Goal: Task Accomplishment & Management: Manage account settings

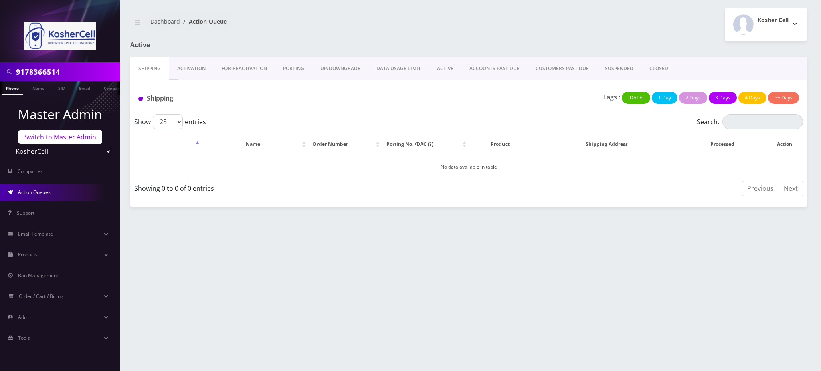
click at [60, 141] on link "Switch to Master Admin" at bounding box center [60, 137] width 84 height 14
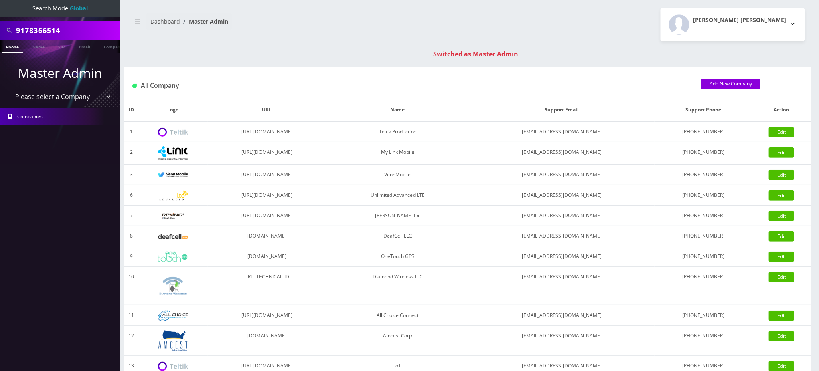
drag, startPoint x: 71, startPoint y: 29, endPoint x: 0, endPoint y: 2, distance: 75.8
click at [0, 4] on nav "Search Mode: Global 9178366514 Phone Name SIM Email Company Customer Master Adm…" at bounding box center [60, 185] width 120 height 371
paste input "3473871461"
type input "3473871461"
click at [7, 49] on li at bounding box center [4, 49] width 8 height 20
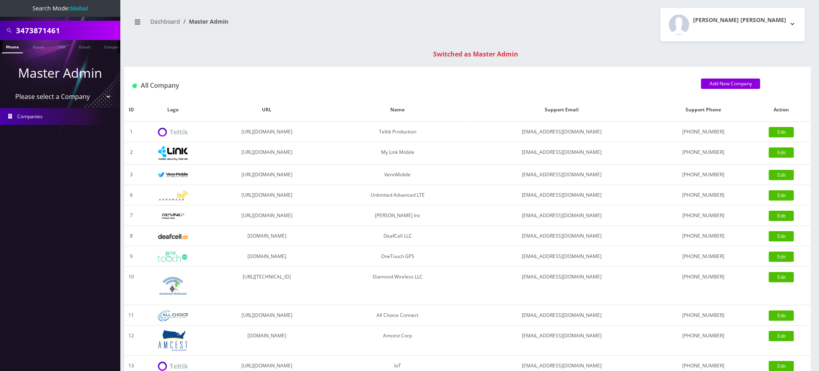
click at [11, 46] on link "Phone" at bounding box center [12, 46] width 21 height 13
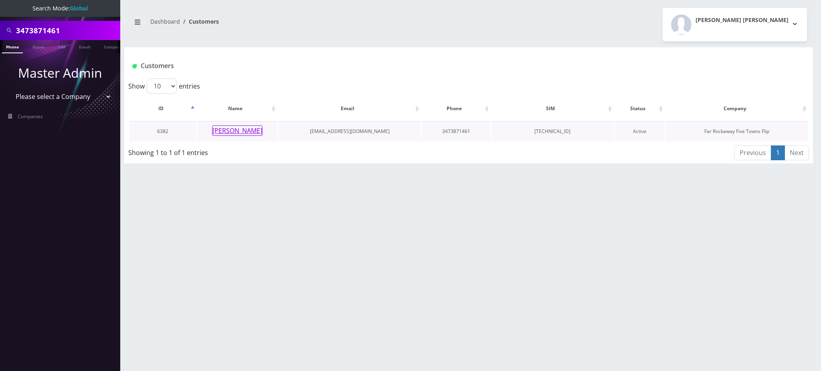
click at [239, 129] on button "[PERSON_NAME]" at bounding box center [237, 131] width 51 height 10
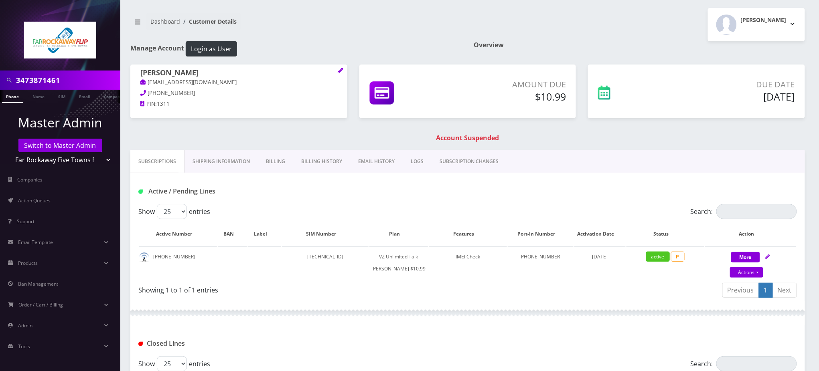
click at [282, 163] on link "Billing" at bounding box center [275, 161] width 35 height 23
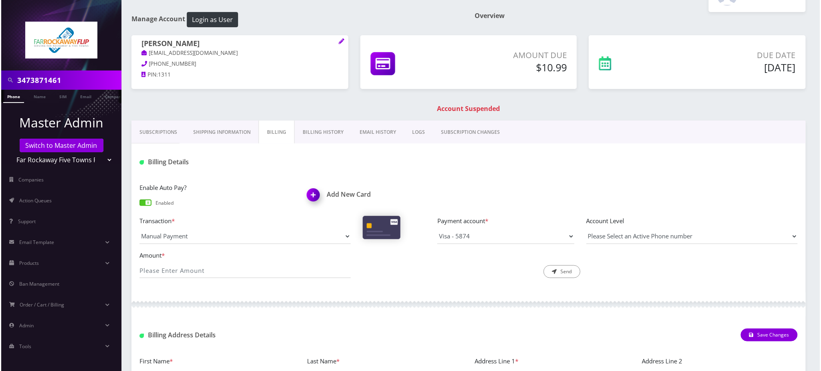
scroll to position [53, 0]
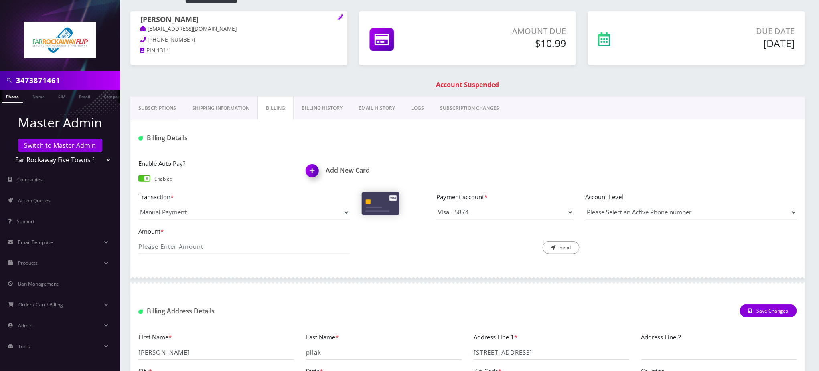
click at [312, 170] on img at bounding box center [314, 174] width 24 height 24
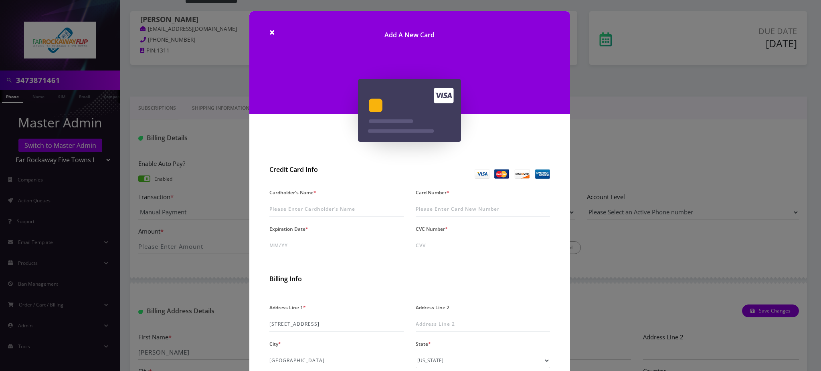
click at [172, 62] on div "× Add A New Card Credit Card Info Cardholder's Name * Card Number * Expiration …" at bounding box center [410, 185] width 821 height 371
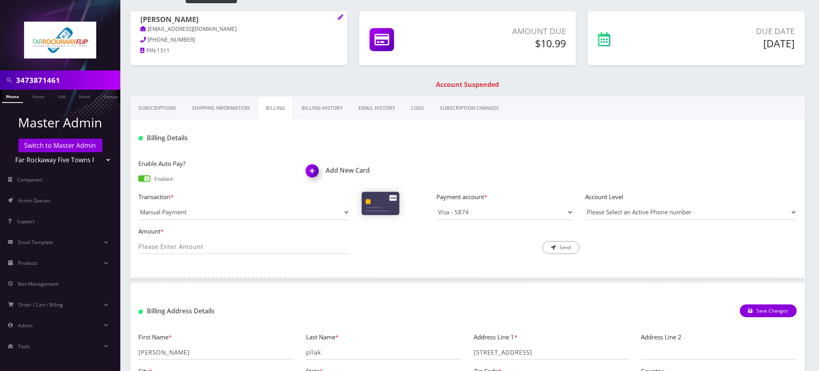
click at [318, 172] on img at bounding box center [314, 174] width 24 height 24
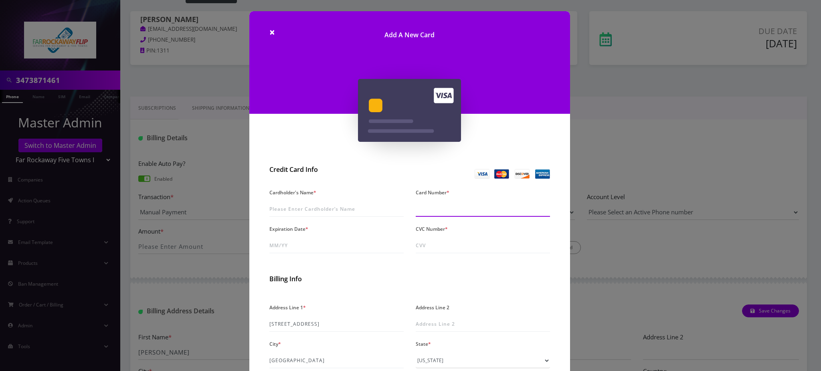
click at [453, 209] on input "Card Number *" at bounding box center [483, 209] width 134 height 15
type input "4482 3302 1186 7429"
type input "04/29"
type input "732"
click at [321, 204] on input "Cardholder's Name *" at bounding box center [337, 209] width 134 height 15
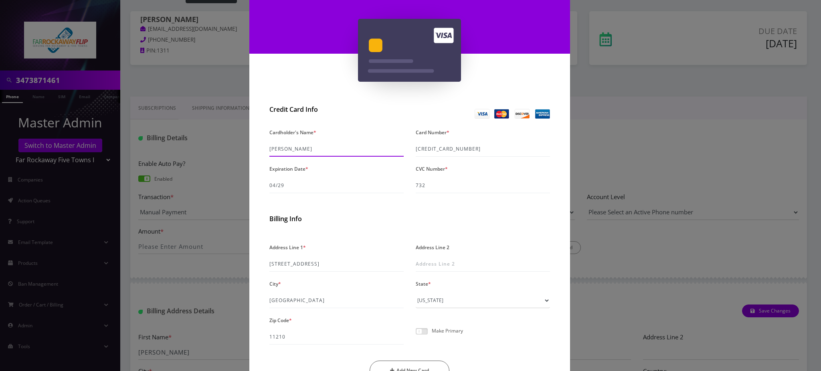
scroll to position [107, 0]
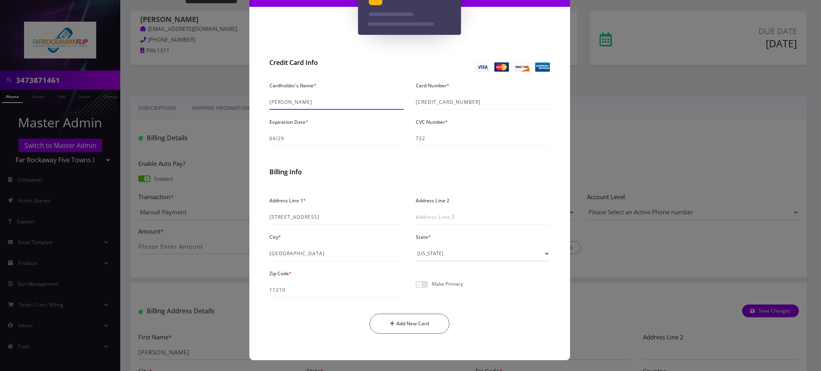
type input "Yaakov Pollak"
click at [422, 285] on span at bounding box center [422, 285] width 12 height 6
click at [416, 289] on input "checkbox" at bounding box center [416, 289] width 0 height 0
click at [407, 330] on button "Add New Card" at bounding box center [410, 324] width 80 height 20
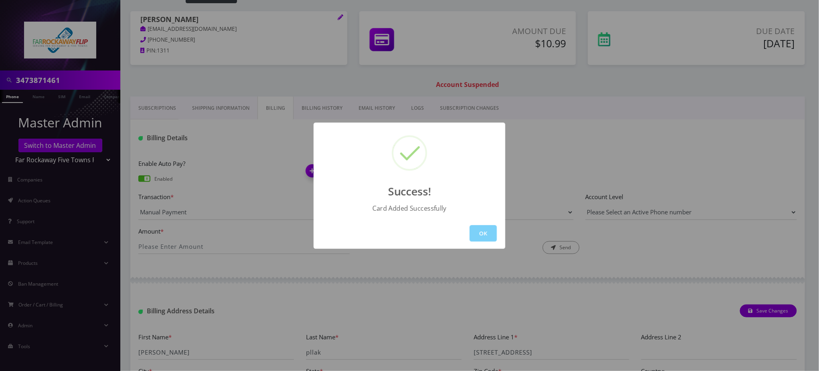
click at [492, 229] on button "OK" at bounding box center [483, 233] width 27 height 16
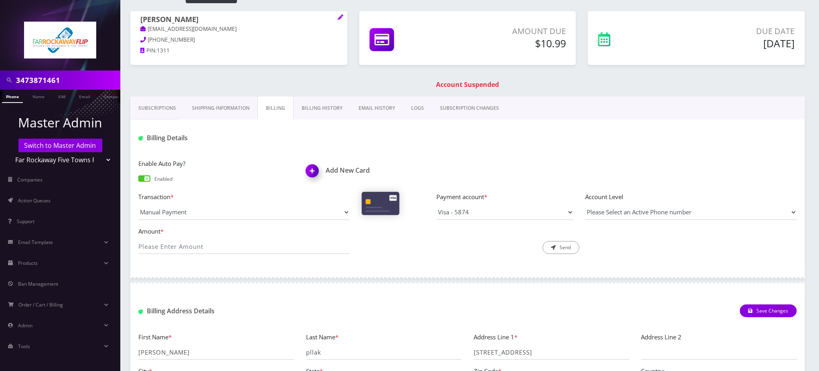
click at [11, 98] on link "Phone" at bounding box center [12, 96] width 21 height 13
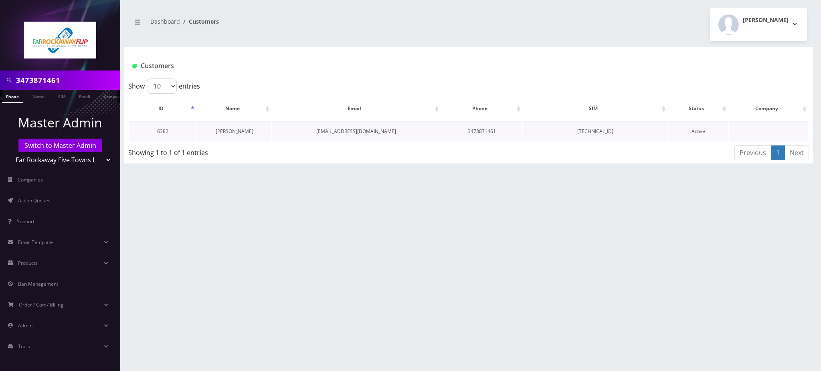
click at [233, 133] on link "[PERSON_NAME]" at bounding box center [235, 131] width 38 height 7
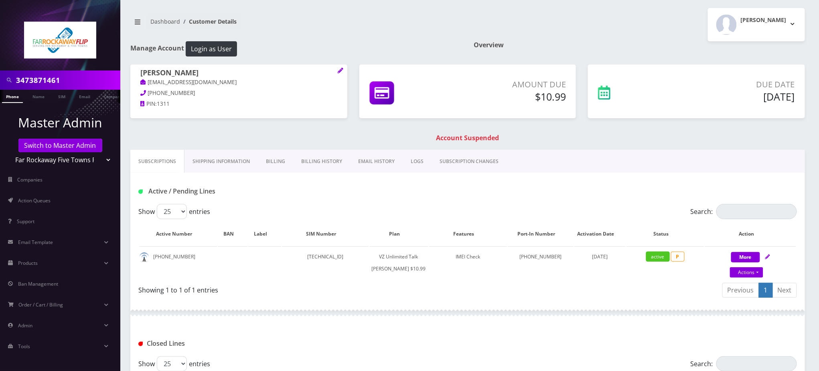
click at [277, 164] on link "Billing" at bounding box center [275, 161] width 35 height 23
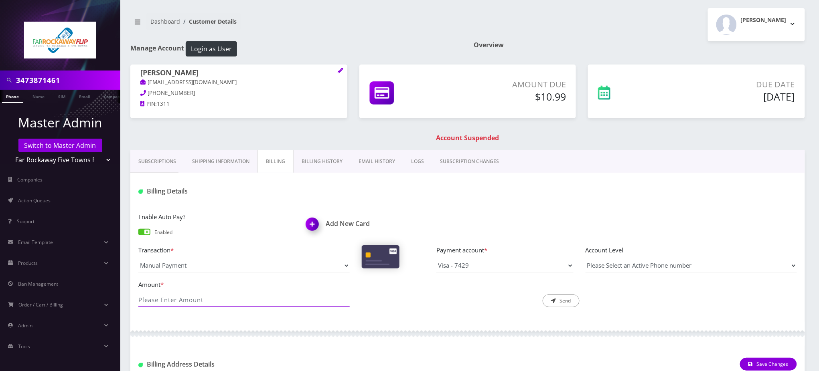
click at [213, 302] on input "Amount *" at bounding box center [243, 299] width 211 height 15
type input "10.99"
click at [560, 304] on button "Send" at bounding box center [561, 301] width 37 height 13
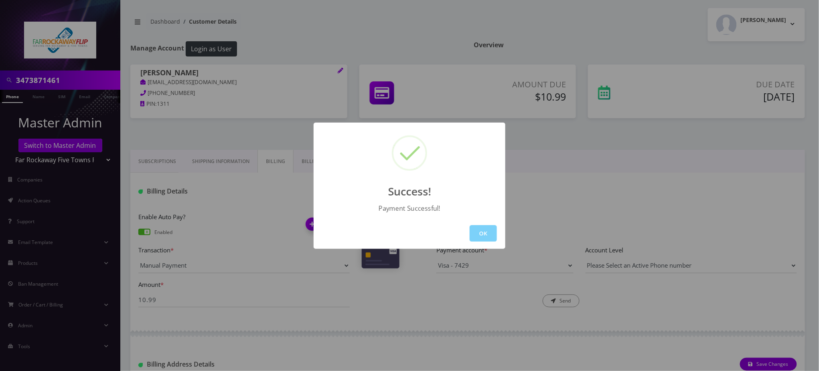
click at [10, 101] on div "Success! Payment Successful! OK" at bounding box center [409, 185] width 819 height 371
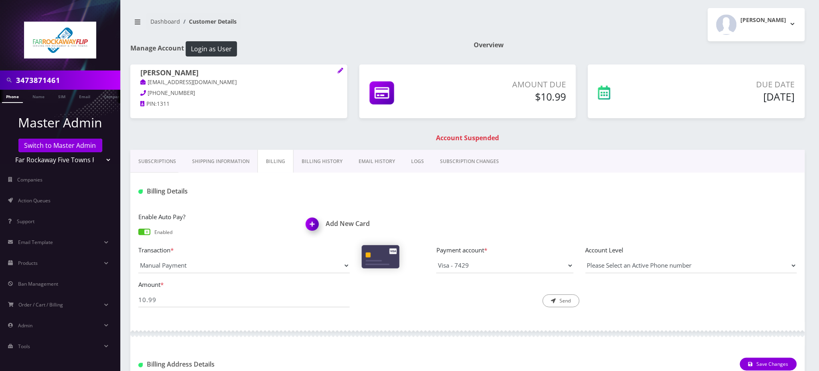
click at [10, 99] on link "Phone" at bounding box center [12, 96] width 21 height 13
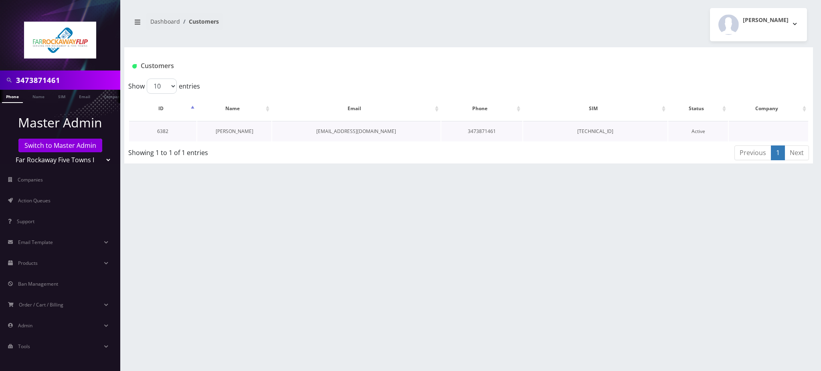
click at [237, 132] on link "[PERSON_NAME]" at bounding box center [235, 131] width 38 height 7
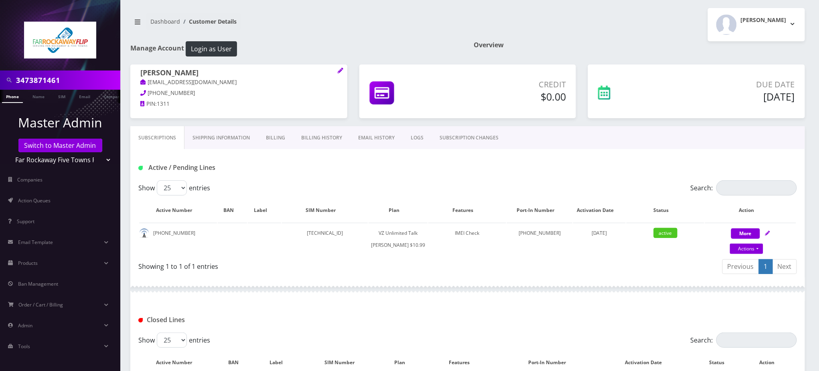
click at [49, 80] on input "3473871461" at bounding box center [67, 80] width 102 height 15
click at [744, 248] on link "Actions" at bounding box center [746, 249] width 33 height 10
select select "366"
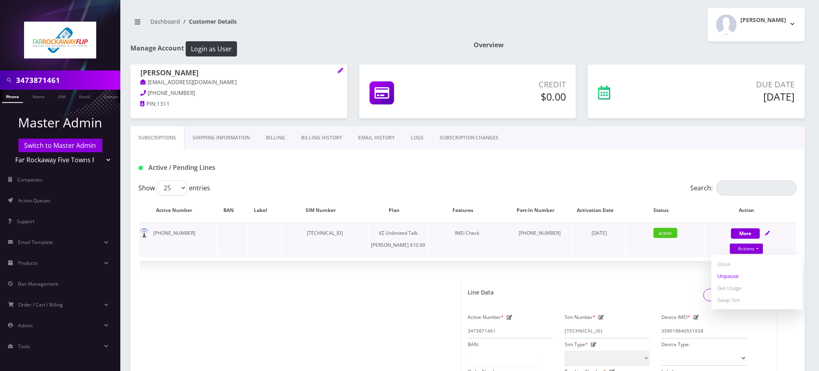
click at [735, 276] on link "Unpause" at bounding box center [757, 276] width 91 height 12
select select "366"
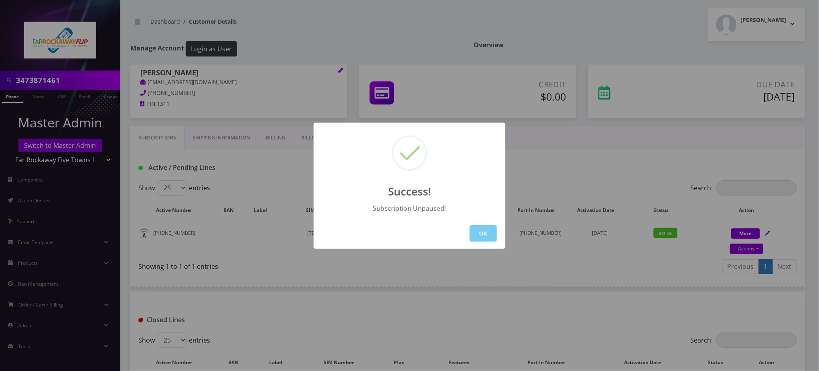
click at [486, 234] on button "OK" at bounding box center [483, 233] width 27 height 16
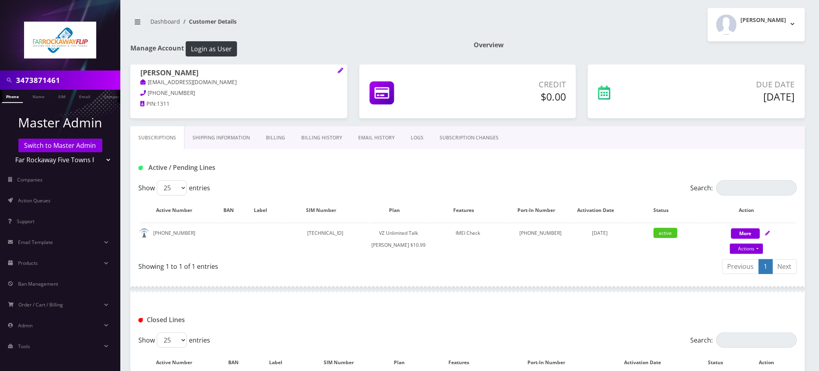
click at [330, 29] on nav "Dashboard Customer Details" at bounding box center [295, 24] width 331 height 23
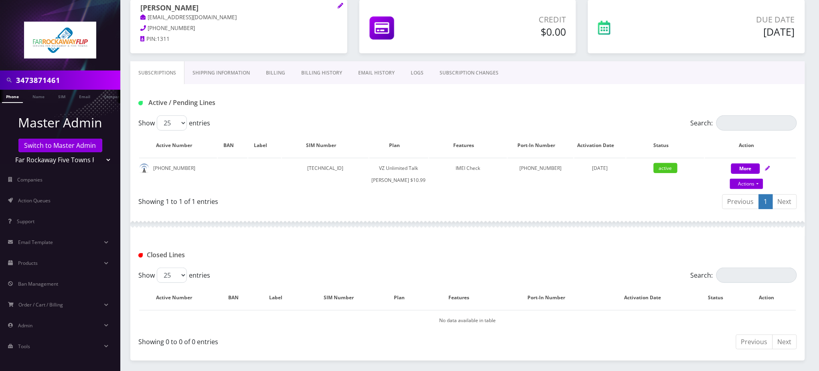
scroll to position [161, 0]
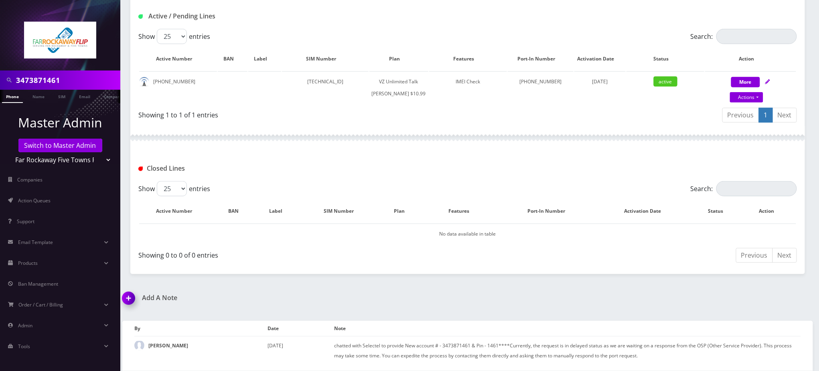
click at [133, 299] on img at bounding box center [130, 302] width 24 height 24
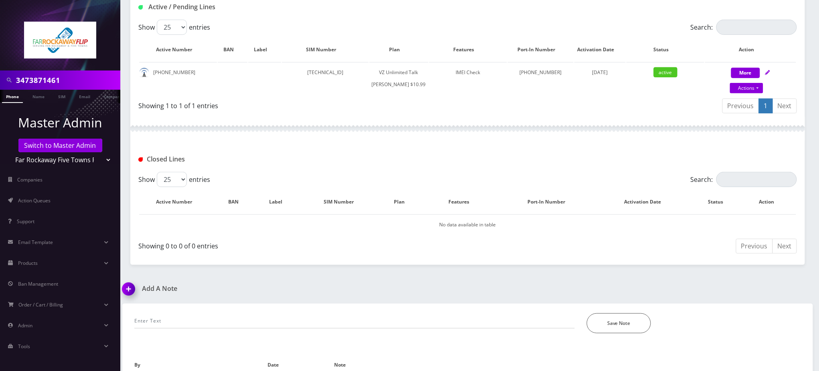
scroll to position [207, 0]
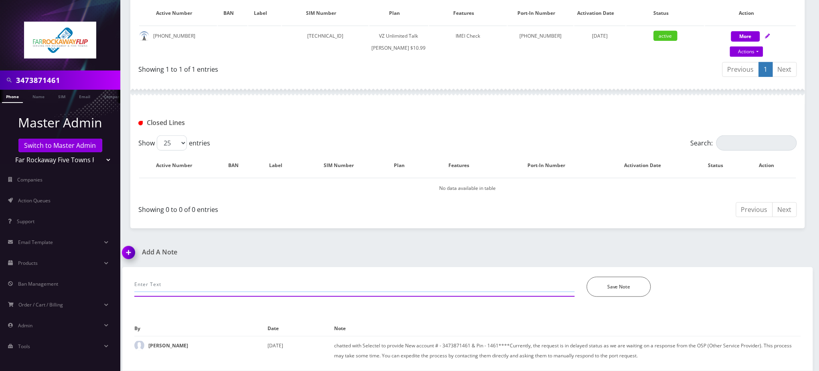
click at [213, 286] on input "text" at bounding box center [354, 284] width 440 height 15
paste input "Purchase Service Plan successfull, TT 4G Monthly Unlimited Voice Plan PIN 47827…"
type input "Purchase Service Plan successfull, TT 4G Monthly Unlimited Voice Plan PIN 47827…"
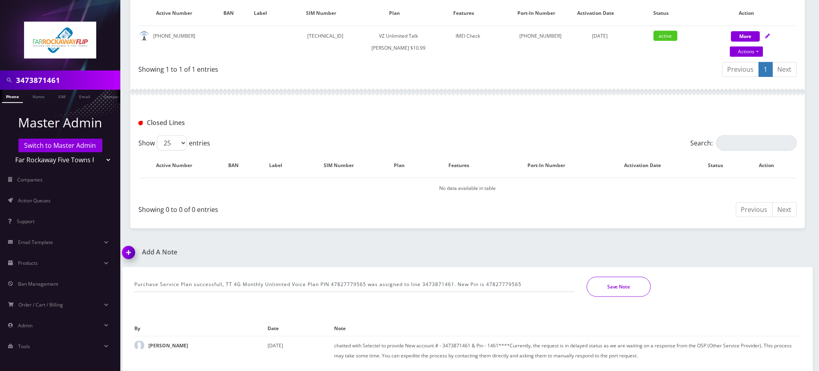
click at [602, 289] on button "Save Note" at bounding box center [619, 287] width 64 height 20
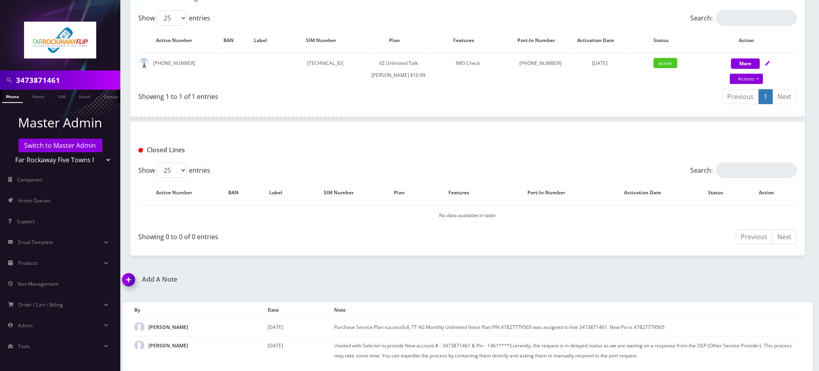
scroll to position [180, 0]
click at [75, 150] on link "Switch to Master Admin" at bounding box center [60, 146] width 84 height 14
click at [69, 164] on select "Teltik Production My Link Mobile VennMobile Unlimited Advanced LTE Rexing Inc D…" at bounding box center [60, 159] width 102 height 15
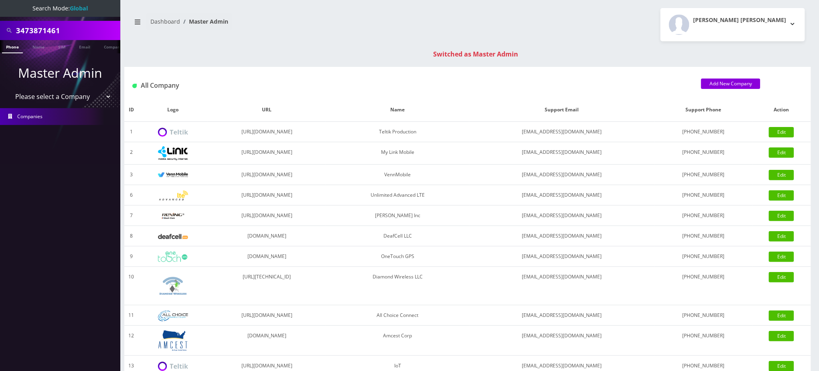
click at [68, 115] on link "Companies" at bounding box center [60, 116] width 120 height 17
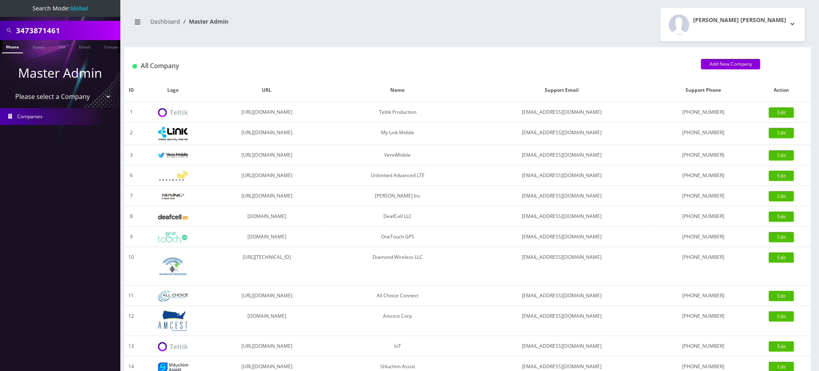
select select "20"
click at [9, 89] on select "Please select a Company Teltik Production My Link Mobile VennMobile Unlimited A…" at bounding box center [60, 96] width 102 height 15
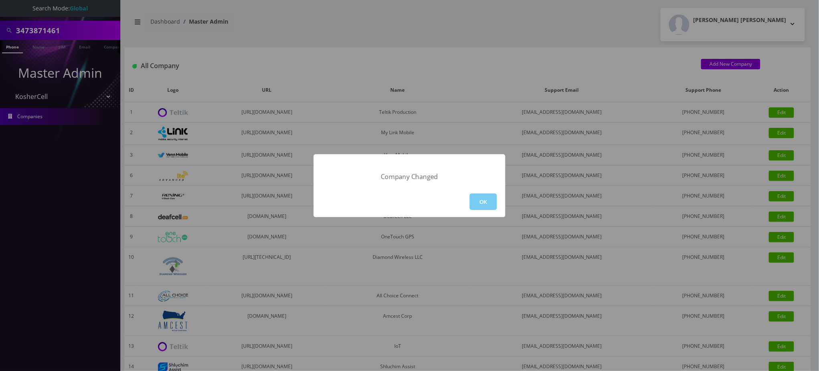
drag, startPoint x: 492, startPoint y: 197, endPoint x: 490, endPoint y: 201, distance: 4.3
click at [490, 201] on button "OK" at bounding box center [483, 202] width 27 height 16
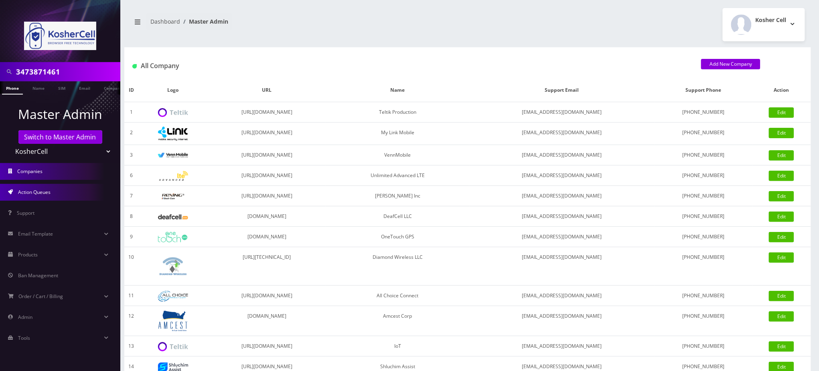
click at [44, 184] on link "Action Queues" at bounding box center [60, 192] width 120 height 17
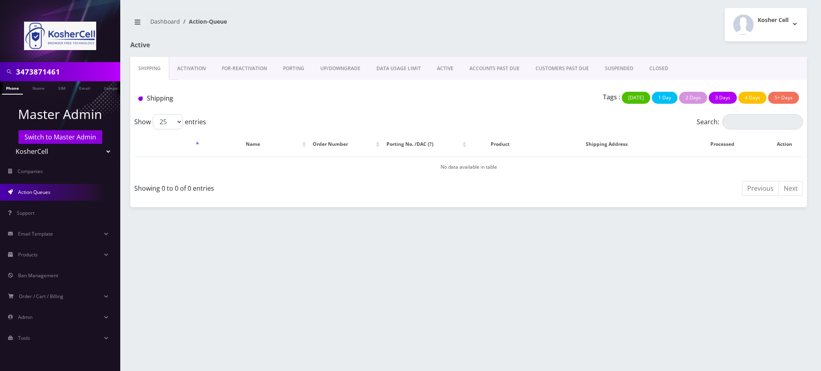
click at [292, 64] on link "PORTING" at bounding box center [293, 68] width 37 height 23
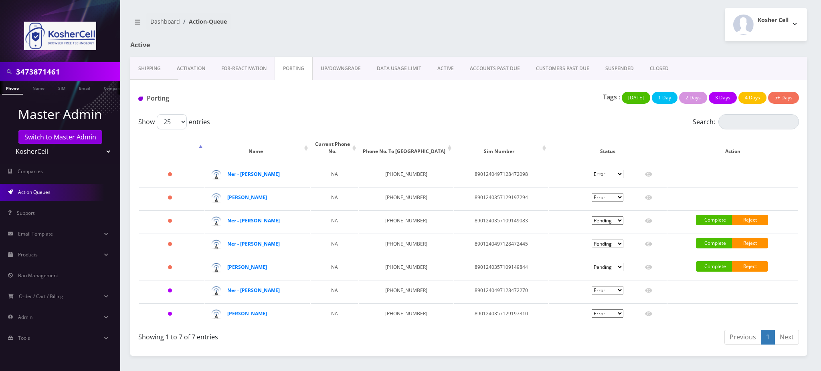
click at [450, 69] on link "ACTIVE" at bounding box center [446, 68] width 32 height 23
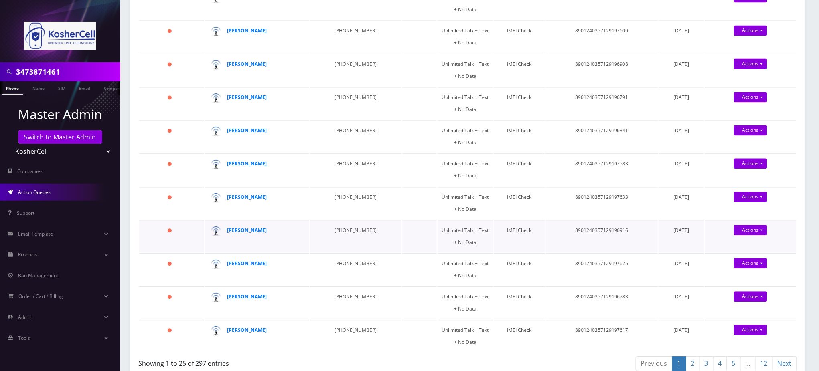
scroll to position [695, 0]
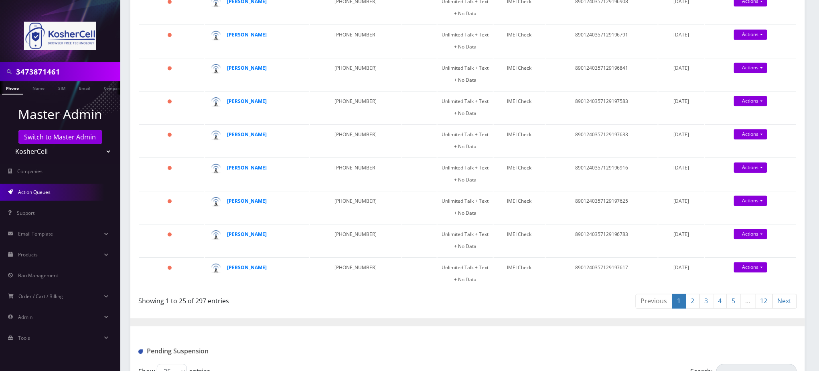
click at [721, 294] on link "4" at bounding box center [720, 301] width 14 height 15
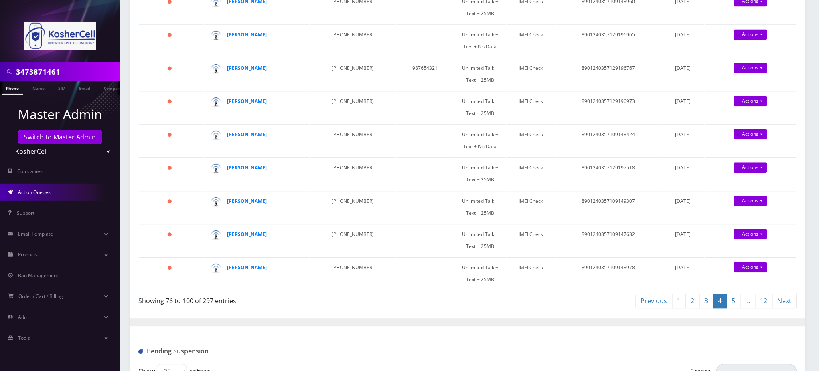
click at [495, 364] on div "Show 25 50 100 250 500 1000 entries" at bounding box center [385, 371] width 494 height 15
